Goal: Information Seeking & Learning: Learn about a topic

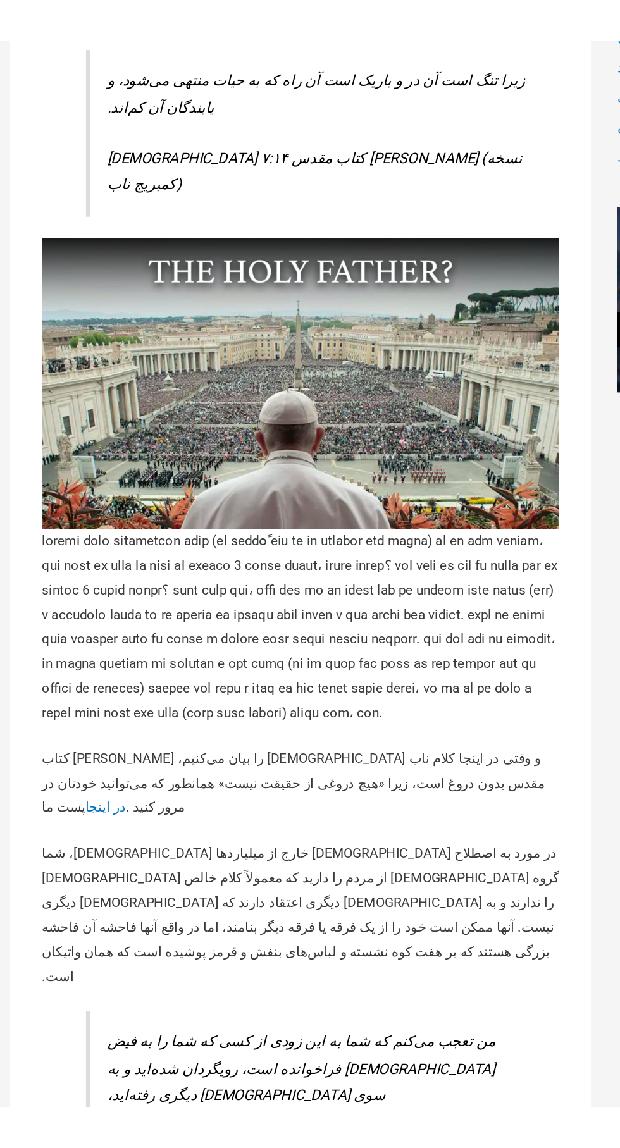
scroll to position [1009, 0]
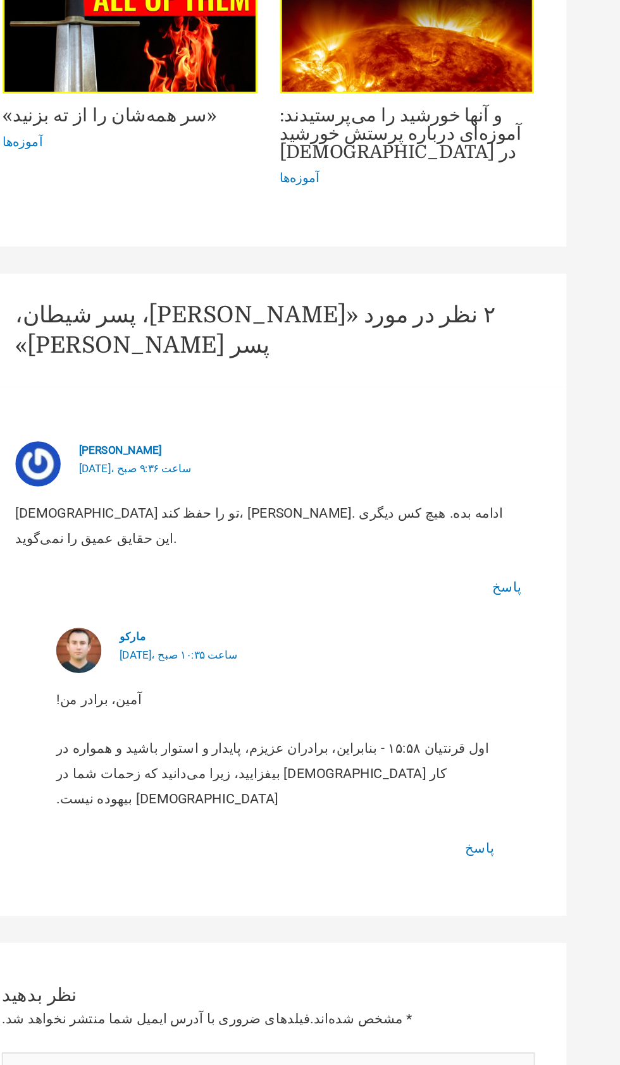
scroll to position [1065, 0]
